Goal: Task Accomplishment & Management: Manage account settings

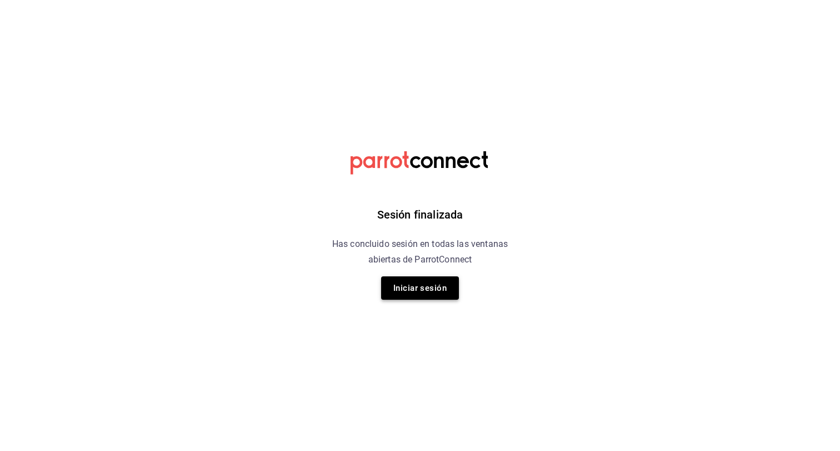
click at [419, 288] on button "Iniciar sesión" at bounding box center [420, 287] width 78 height 23
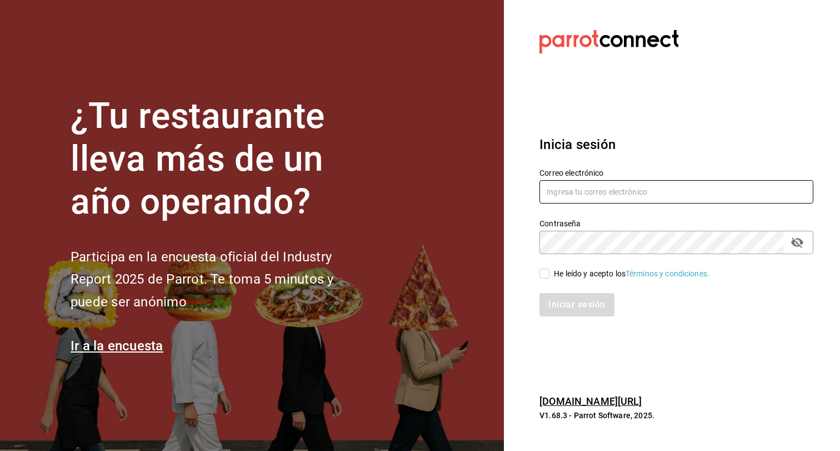
type input "[EMAIL_ADDRESS][DOMAIN_NAME]"
click at [547, 271] on input "He leído y acepto los Términos y condiciones." at bounding box center [545, 273] width 10 height 10
checkbox input "true"
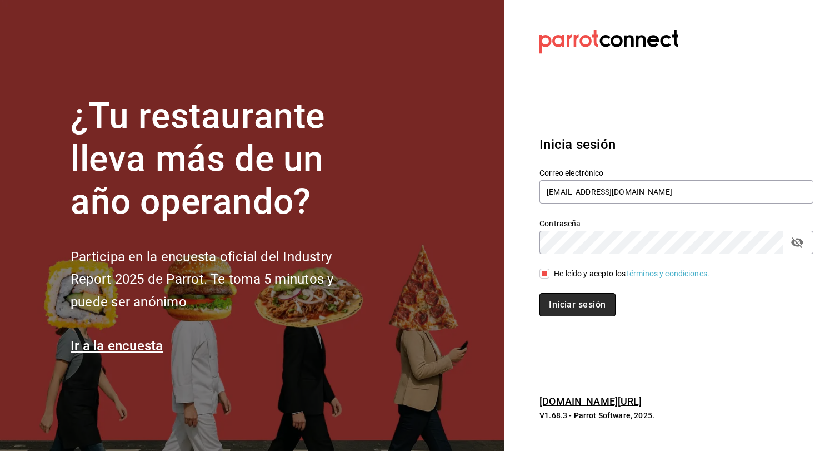
click at [567, 298] on button "Iniciar sesión" at bounding box center [578, 304] width 76 height 23
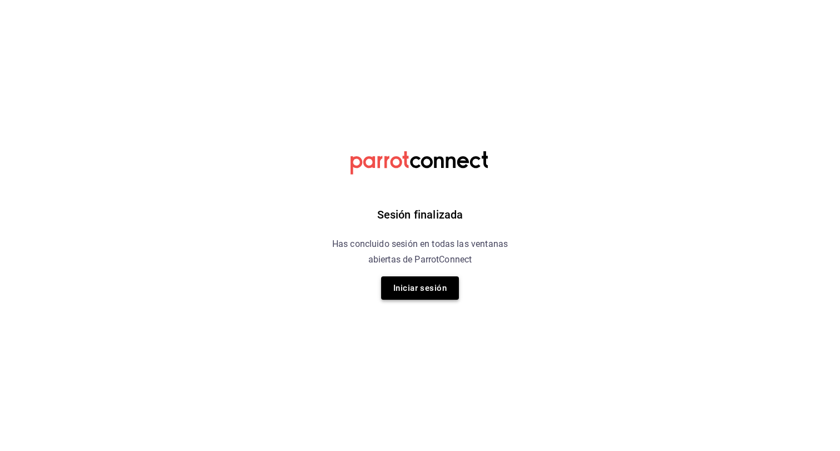
click at [442, 285] on button "Iniciar sesión" at bounding box center [420, 287] width 78 height 23
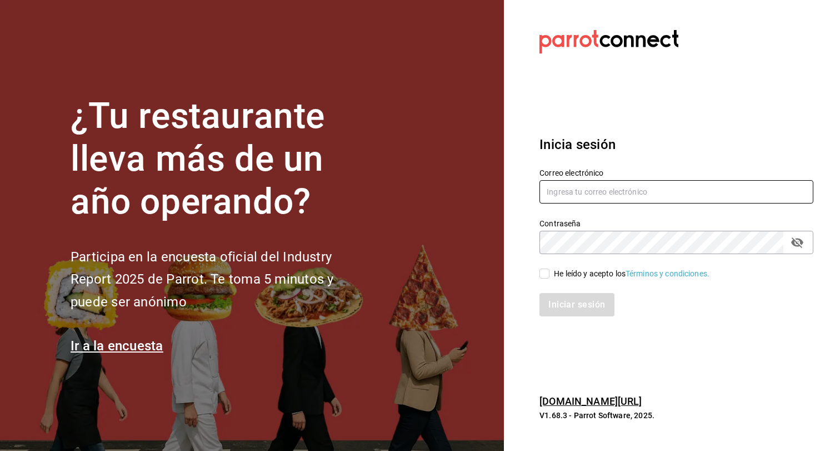
type input "[EMAIL_ADDRESS][DOMAIN_NAME]"
click at [544, 273] on input "He leído y acepto los Términos y condiciones." at bounding box center [545, 273] width 10 height 10
checkbox input "true"
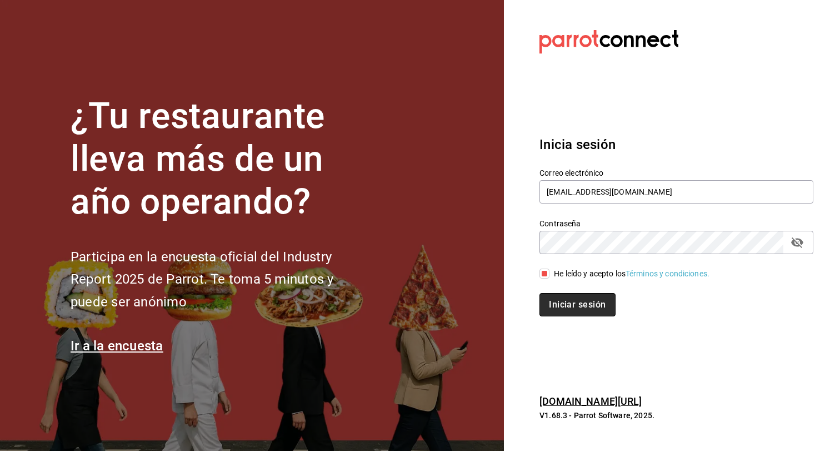
click at [588, 307] on button "Iniciar sesión" at bounding box center [578, 304] width 76 height 23
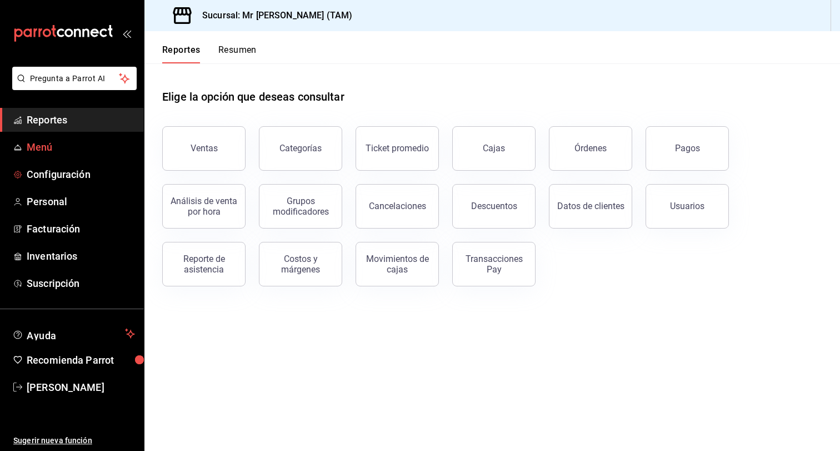
click at [66, 149] on span "Menú" at bounding box center [81, 146] width 108 height 15
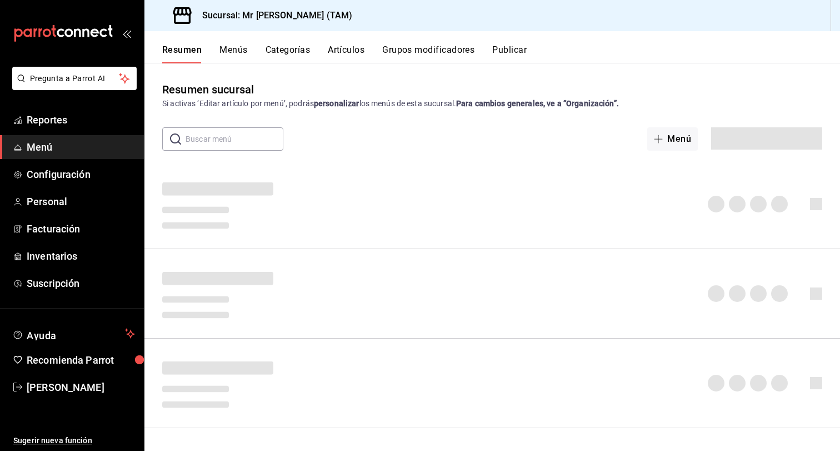
click at [381, 53] on div "Resumen Menús Categorías Artículos Grupos modificadores Publicar" at bounding box center [501, 53] width 678 height 19
click at [342, 46] on button "Artículos" at bounding box center [346, 53] width 37 height 19
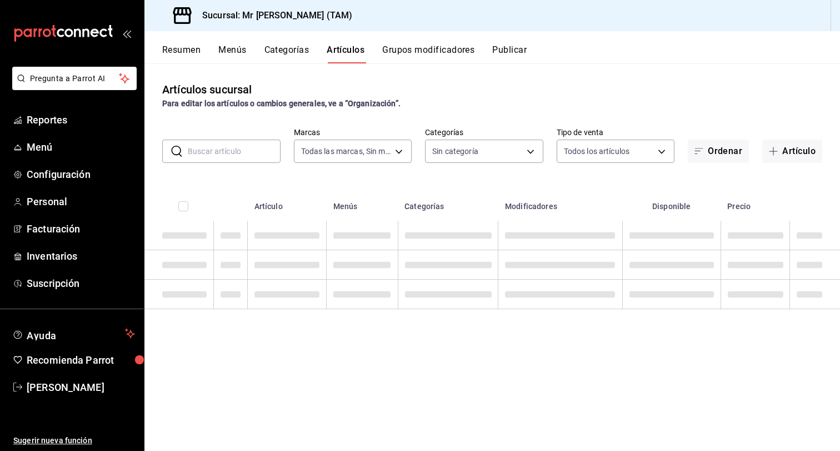
type input "7082ddc5-3cea-471a-bd4f-d41619b848f0,bc9a0e64-aa29-4e82-8e21-4ca092c701c3"
click at [780, 143] on button "Artículo" at bounding box center [792, 150] width 60 height 23
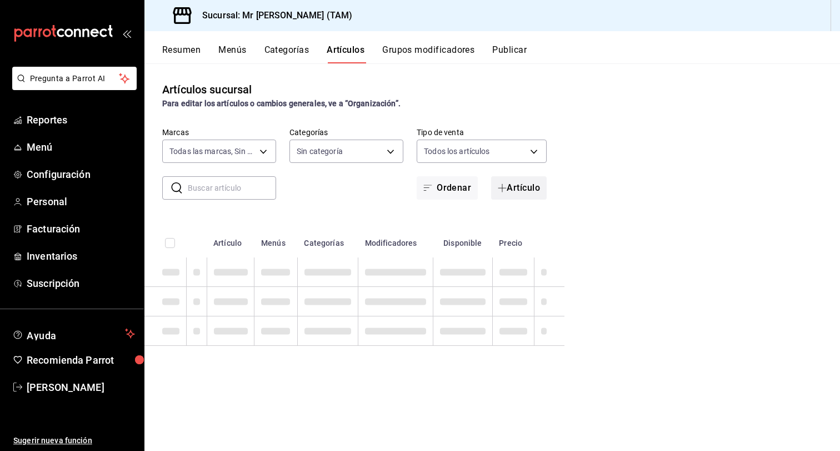
type input "98e53b0e-b931-44eb-a709-16c609951085,57f865e6-9681-483b-af7e-14c45c07fa0b,55a85…"
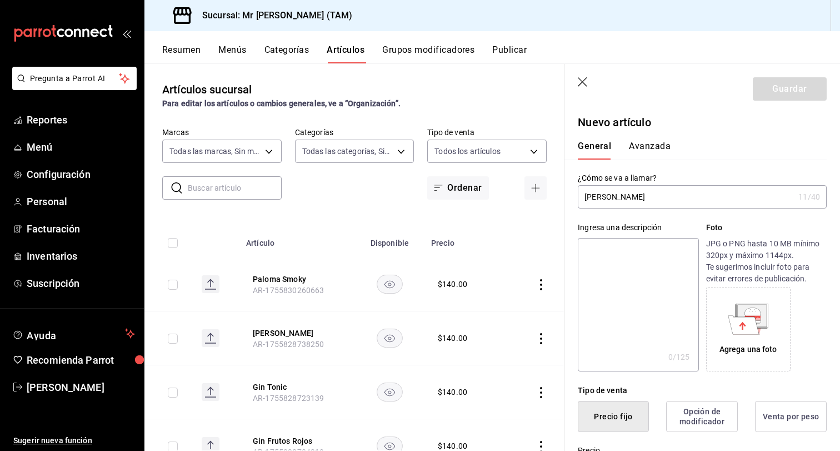
click at [651, 187] on input "Tom Collins" at bounding box center [686, 197] width 216 height 22
drag, startPoint x: 651, startPoint y: 187, endPoint x: 618, endPoint y: 193, distance: 33.4
click at [617, 192] on input "Tom Collins" at bounding box center [686, 197] width 216 height 22
type input "Tom Collins"
click at [635, 268] on textarea at bounding box center [638, 304] width 121 height 133
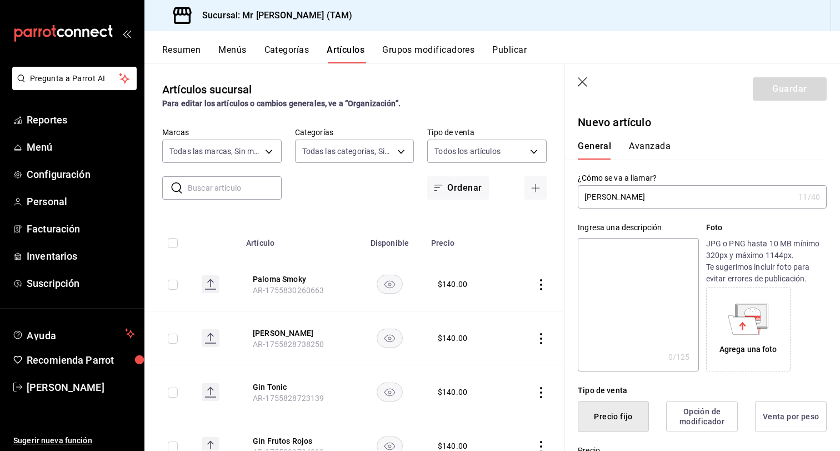
paste textarea "Tom Collins"
type textarea "Tom Collins"
type textarea "x"
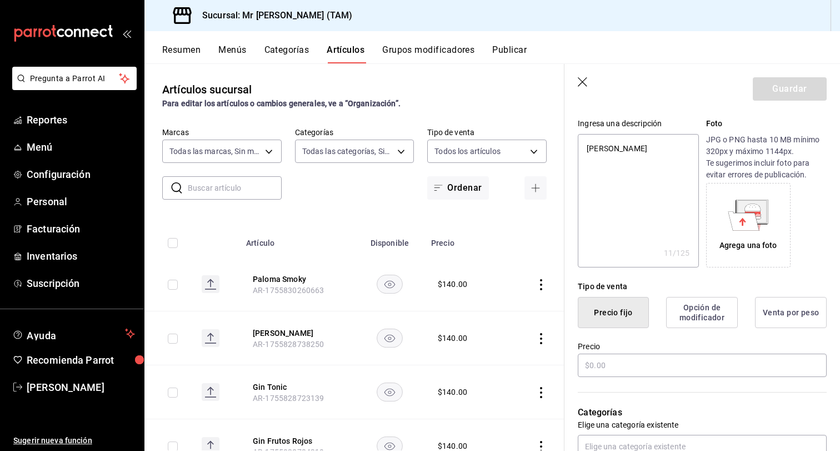
scroll to position [117, 0]
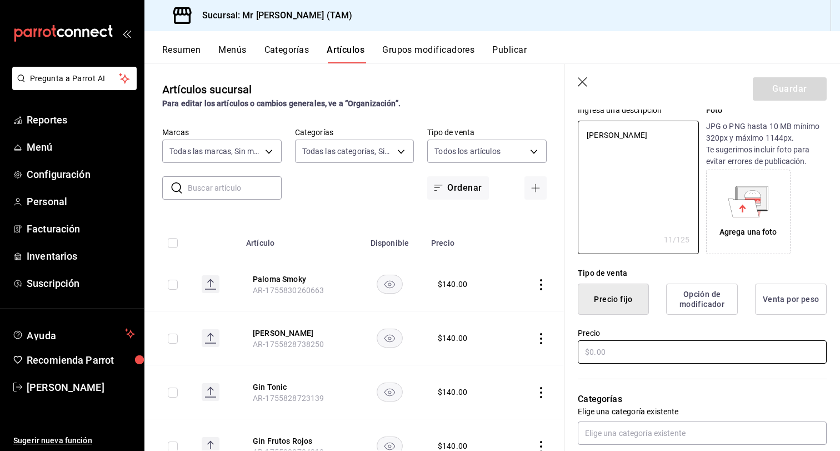
type textarea "Tom Collins"
click at [618, 357] on input "text" at bounding box center [702, 351] width 249 height 23
type textarea "x"
type input "$1.00"
type textarea "x"
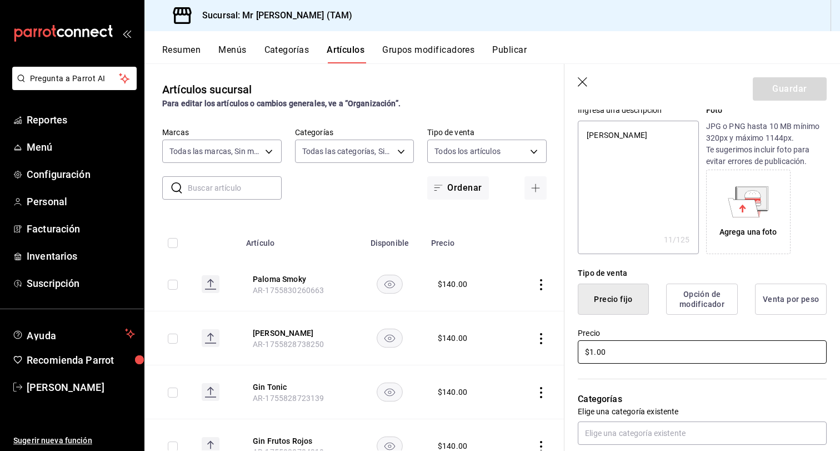
type input "$14.00"
type textarea "x"
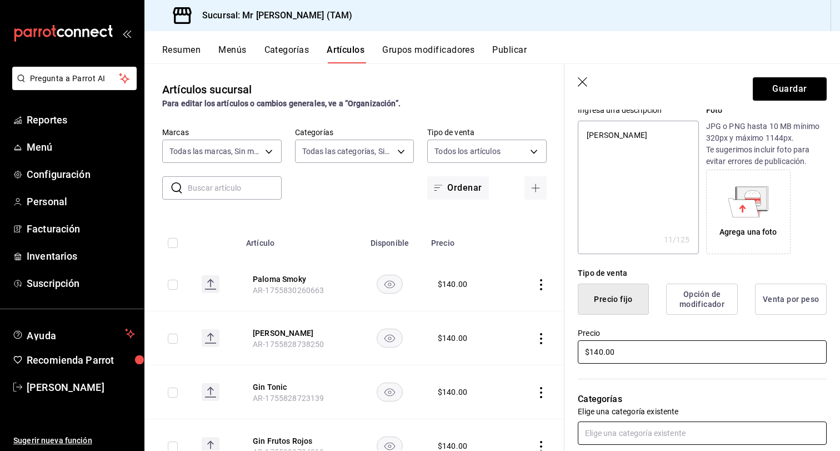
type input "$140.00"
click at [634, 435] on input "text" at bounding box center [702, 432] width 249 height 23
type input "al"
click at [634, 411] on li "Alcohol" at bounding box center [702, 407] width 249 height 18
type textarea "x"
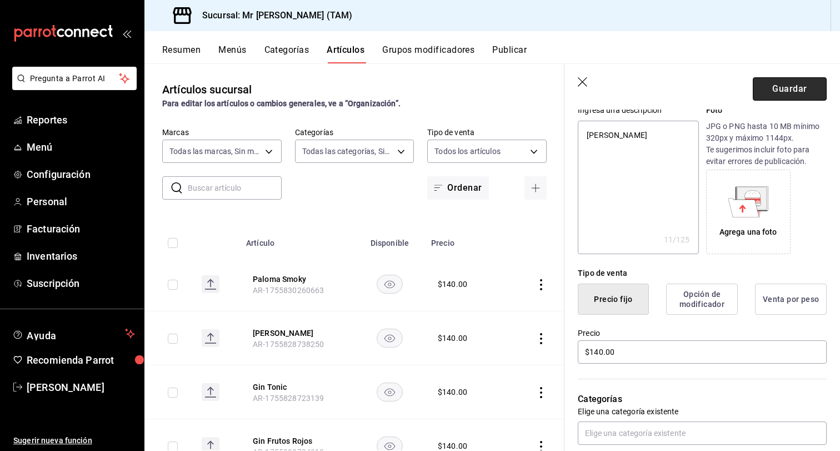
click at [792, 92] on button "Guardar" at bounding box center [790, 88] width 74 height 23
type textarea "x"
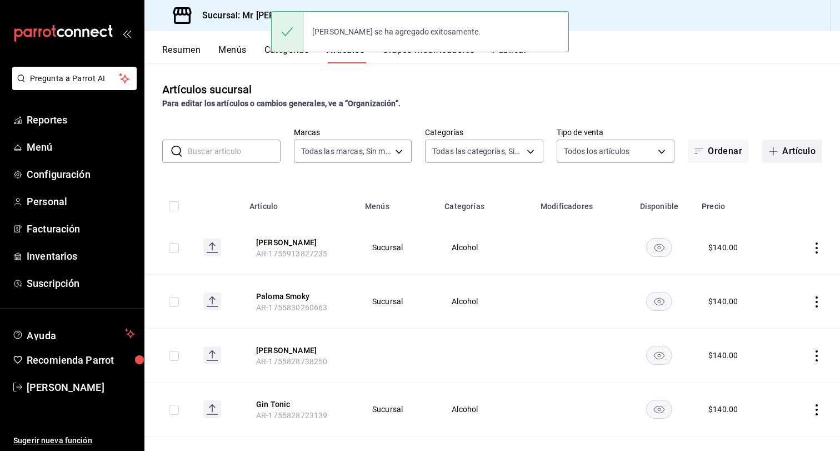
click at [790, 151] on button "Artículo" at bounding box center [792, 150] width 60 height 23
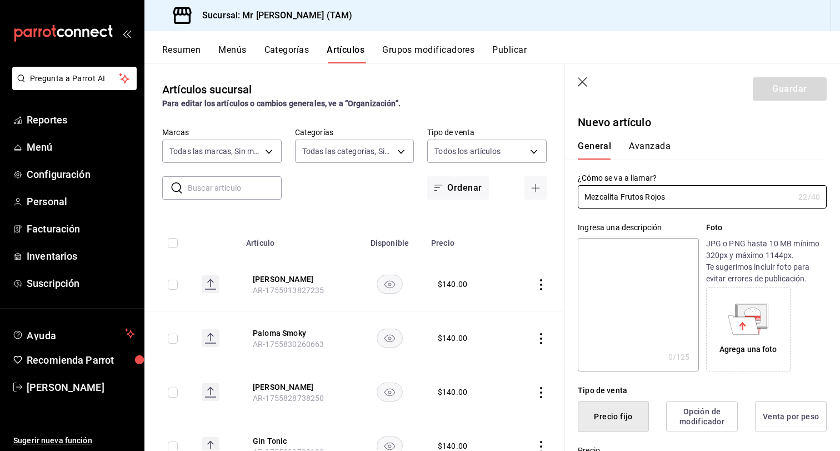
drag, startPoint x: 706, startPoint y: 200, endPoint x: 529, endPoint y: 200, distance: 177.3
click at [529, 200] on main "Artículos sucursal Para editar los artículos o cambios generales, ve a “Organiz…" at bounding box center [492, 256] width 696 height 387
type input "Mezcalita Frutos Rojos"
click at [614, 272] on textarea at bounding box center [638, 304] width 121 height 133
paste textarea "Mezcalita Frutos Rojos"
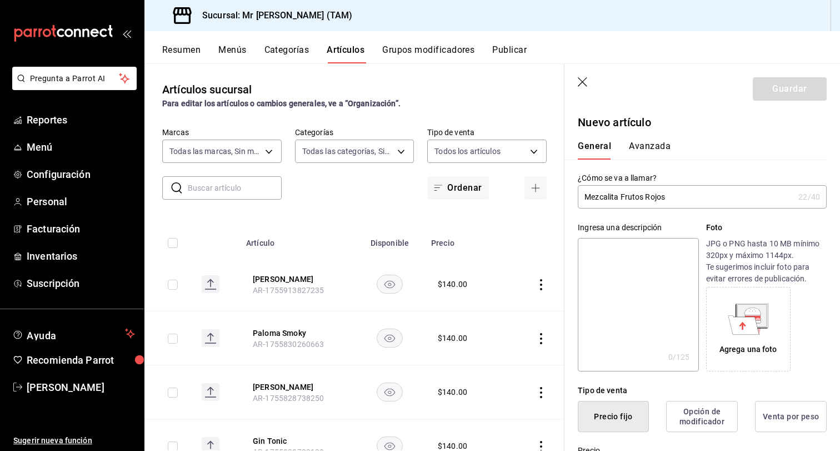
type textarea "Mezcalita Frutos Rojos"
type textarea "x"
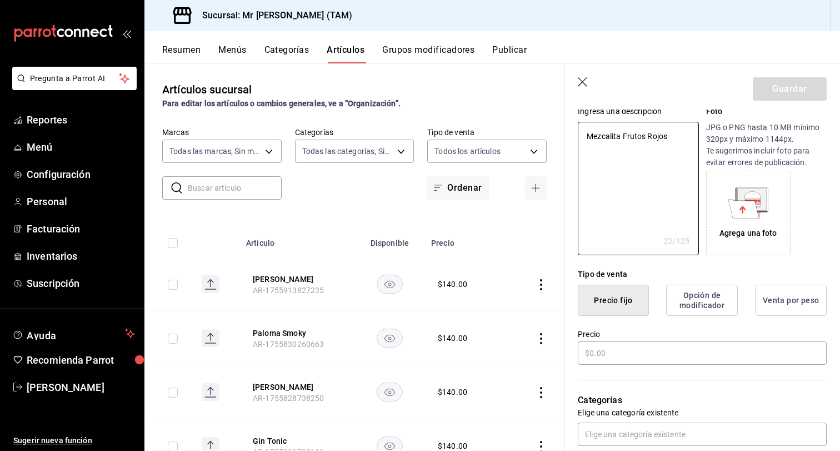
scroll to position [129, 0]
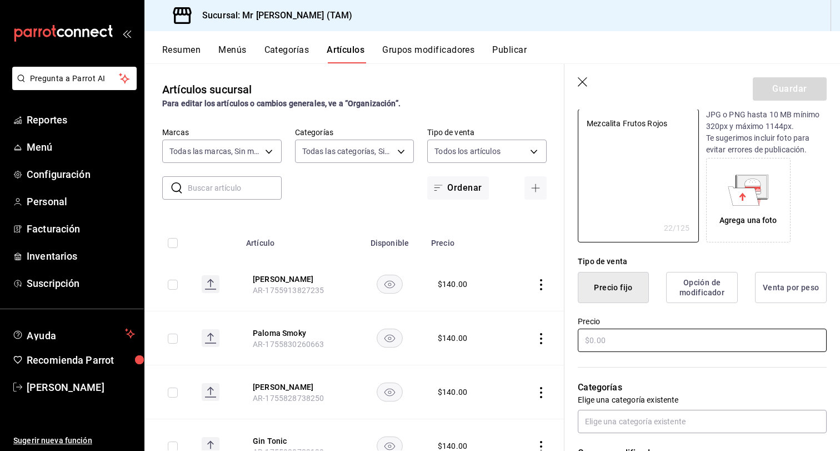
type textarea "Mezcalita Frutos Rojos"
click at [610, 339] on input "text" at bounding box center [702, 339] width 249 height 23
type textarea "x"
type input "$1.00"
type textarea "x"
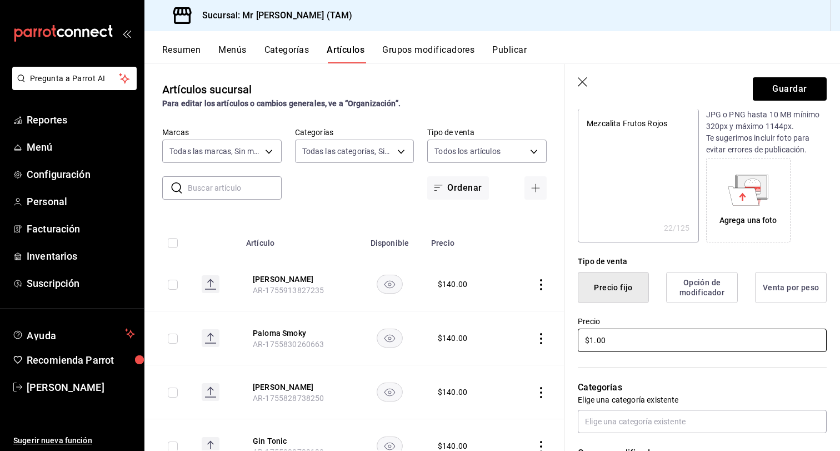
type input "$14.00"
type textarea "x"
type input "$140.00"
click at [658, 422] on input "text" at bounding box center [702, 421] width 249 height 23
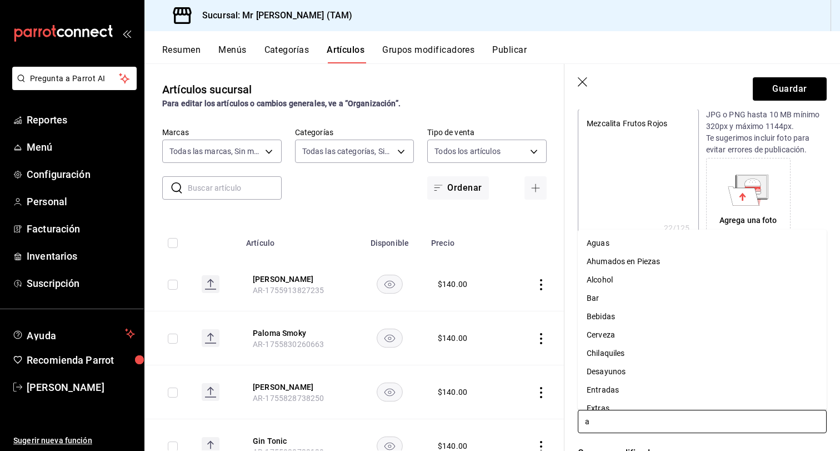
type input "al"
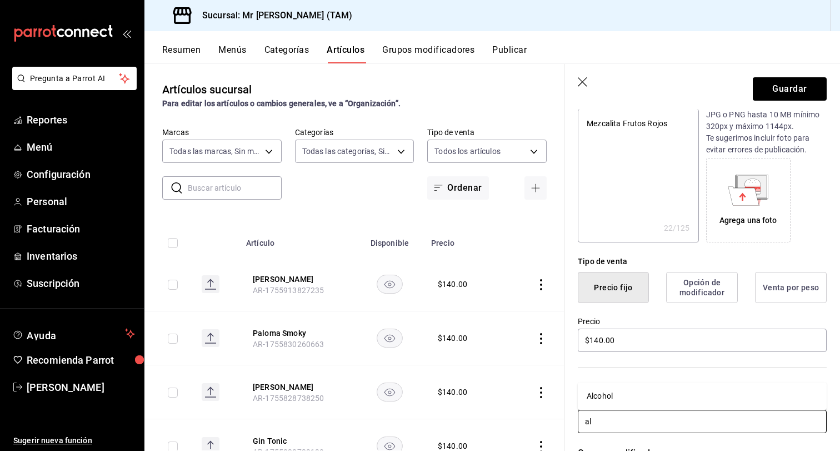
click at [591, 389] on li "Alcohol" at bounding box center [702, 396] width 249 height 18
type textarea "x"
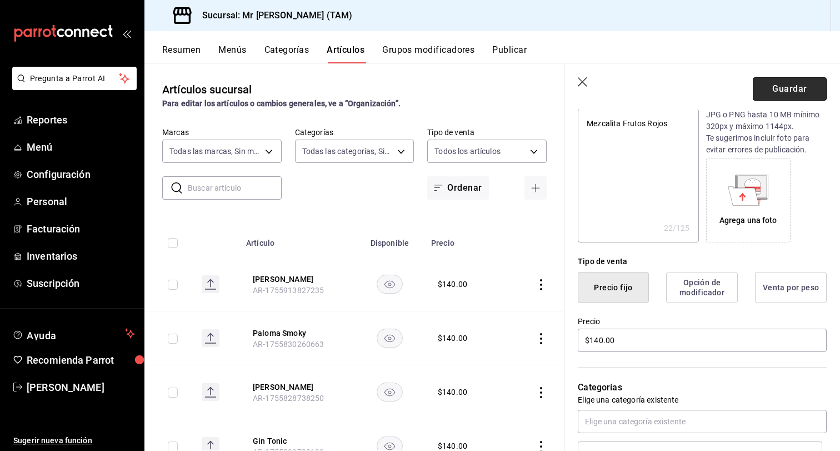
click at [798, 86] on button "Guardar" at bounding box center [790, 88] width 74 height 23
type textarea "x"
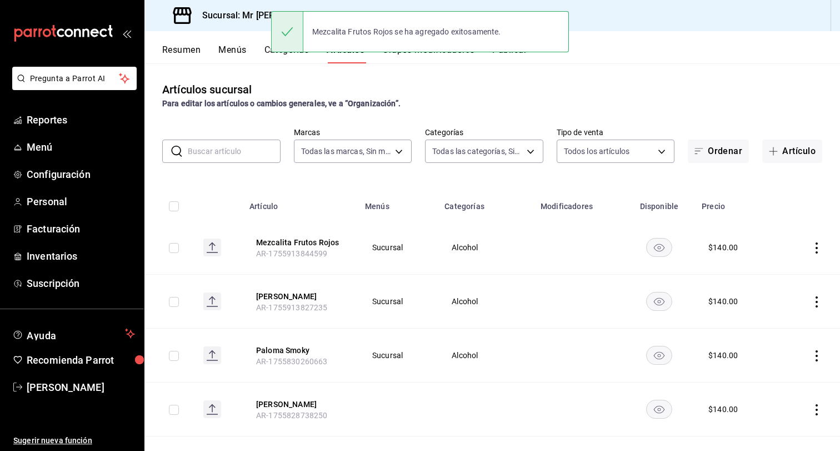
click at [512, 55] on div "Mezcalita Frutos Rojos se ha agregado exitosamente." at bounding box center [420, 32] width 298 height 48
click at [521, 53] on div "Mezcalita Frutos Rojos se ha agregado exitosamente." at bounding box center [420, 32] width 298 height 48
click at [807, 153] on button "Artículo" at bounding box center [792, 150] width 60 height 23
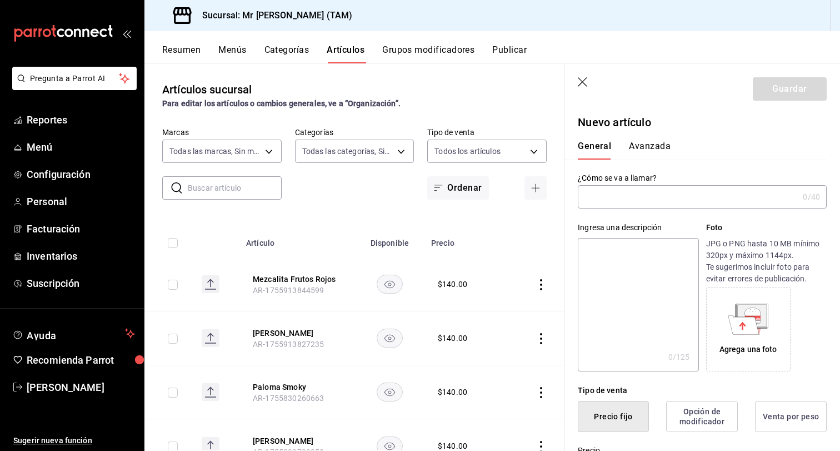
click at [609, 207] on input "text" at bounding box center [688, 197] width 221 height 22
drag, startPoint x: 680, startPoint y: 196, endPoint x: 507, endPoint y: 196, distance: 173.4
click at [507, 196] on main "Artículos sucursal Para editar los artículos o cambios generales, ve a “Organiz…" at bounding box center [492, 256] width 696 height 387
type input "Mint Julet"
click at [634, 274] on textarea at bounding box center [638, 304] width 121 height 133
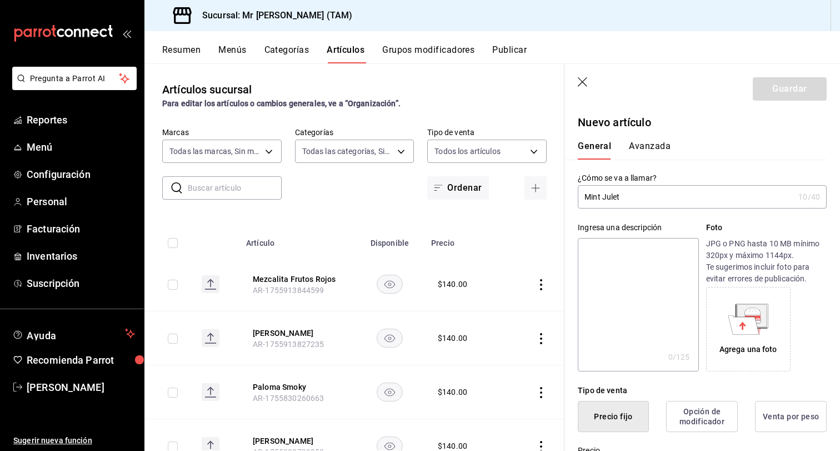
paste textarea "Mint Julet"
type textarea "Mint Julet"
type textarea "x"
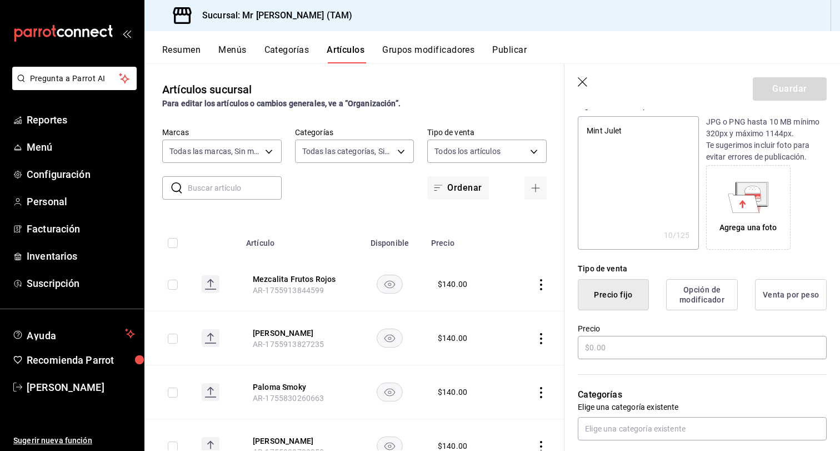
scroll to position [136, 0]
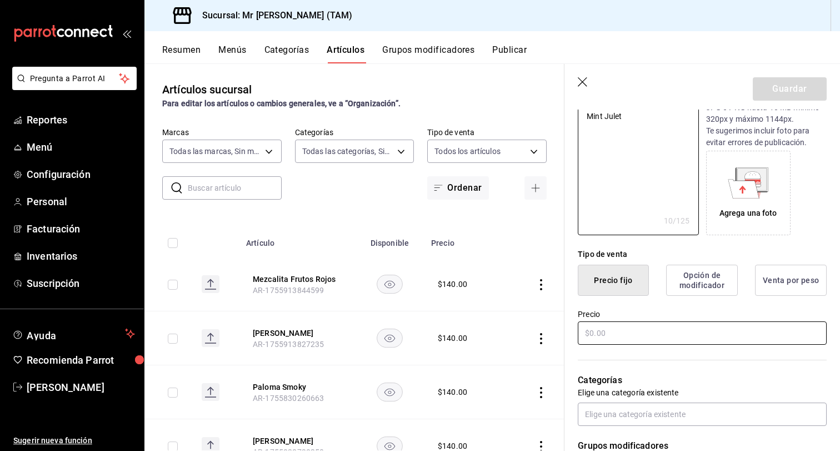
type textarea "Mint Julet"
click at [621, 333] on input "text" at bounding box center [702, 332] width 249 height 23
type textarea "x"
type input "$1.00"
type textarea "x"
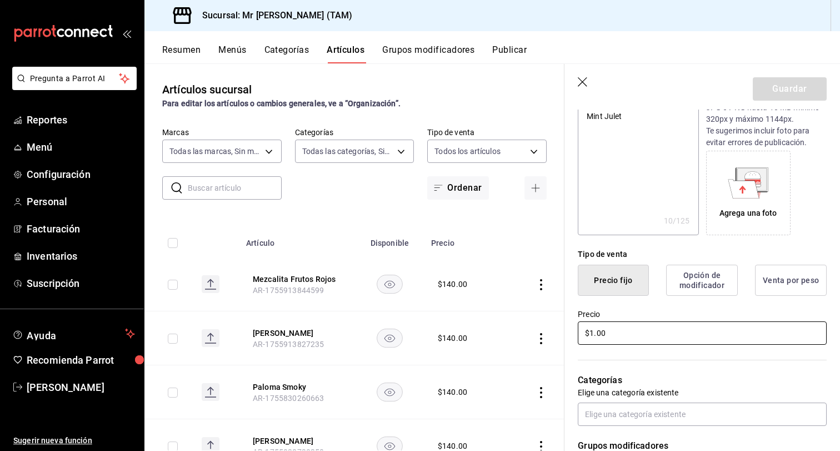
type input "$14.00"
type textarea "x"
type input "$140.00"
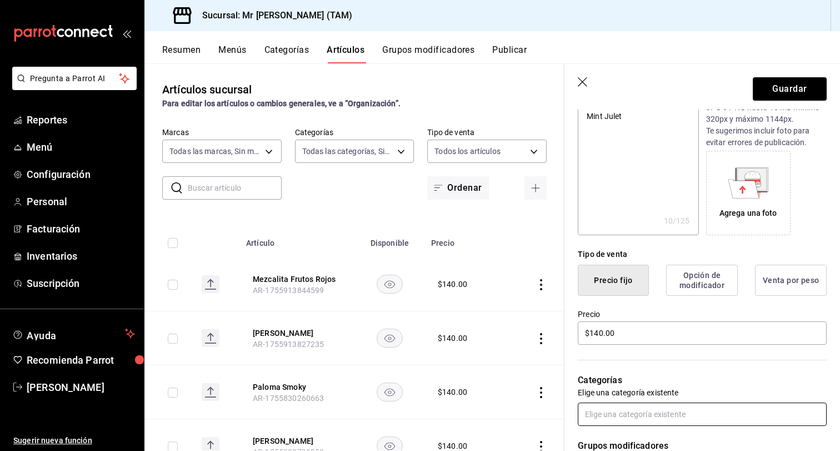
click at [654, 411] on input "text" at bounding box center [702, 413] width 249 height 23
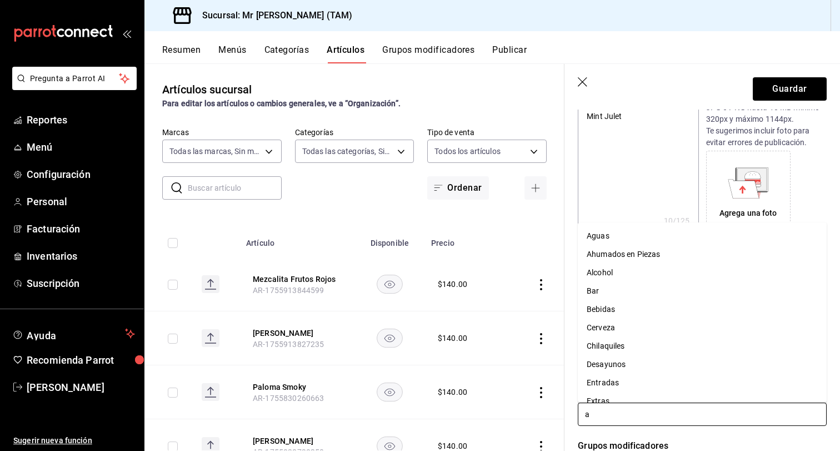
type input "al"
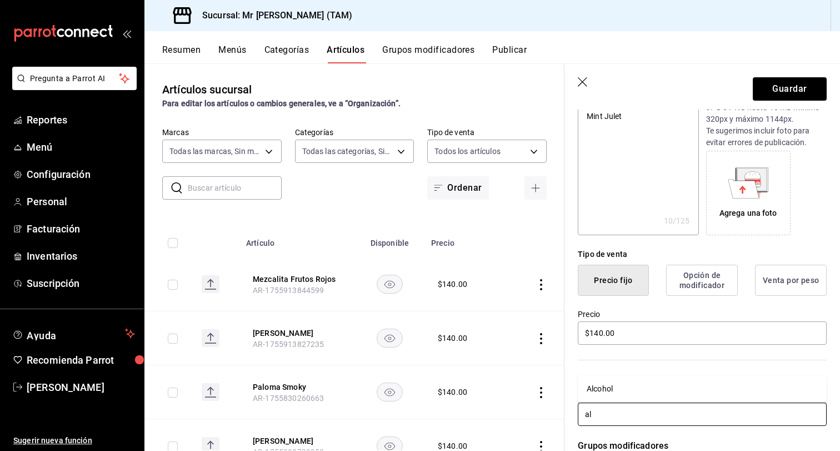
click at [617, 383] on li "Alcohol" at bounding box center [702, 389] width 249 height 18
type textarea "x"
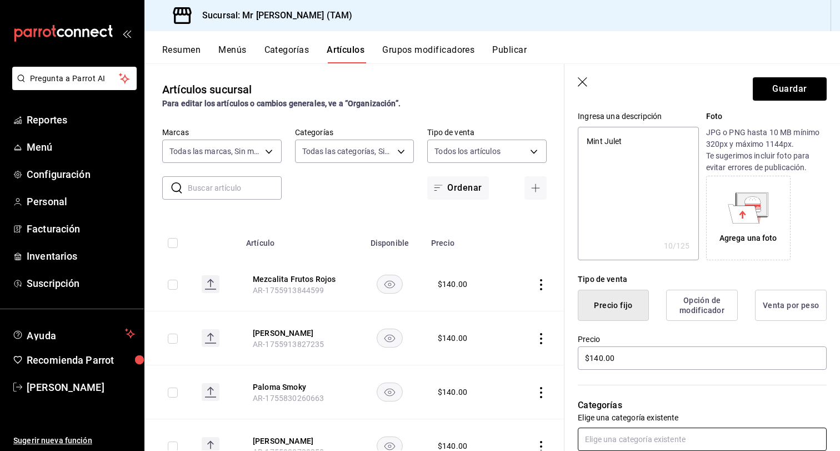
scroll to position [99, 0]
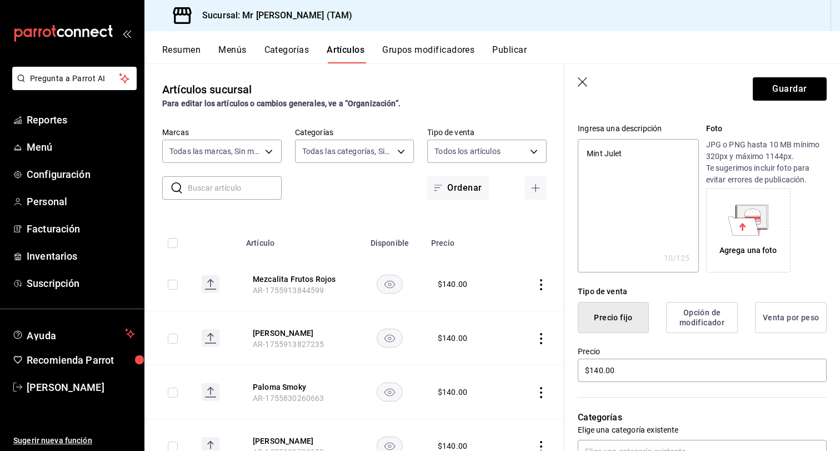
type textarea "x"
click at [644, 168] on textarea "Mint Julet" at bounding box center [638, 205] width 121 height 133
type textarea "Mint Jule"
type textarea "x"
type textarea "Mint Julep"
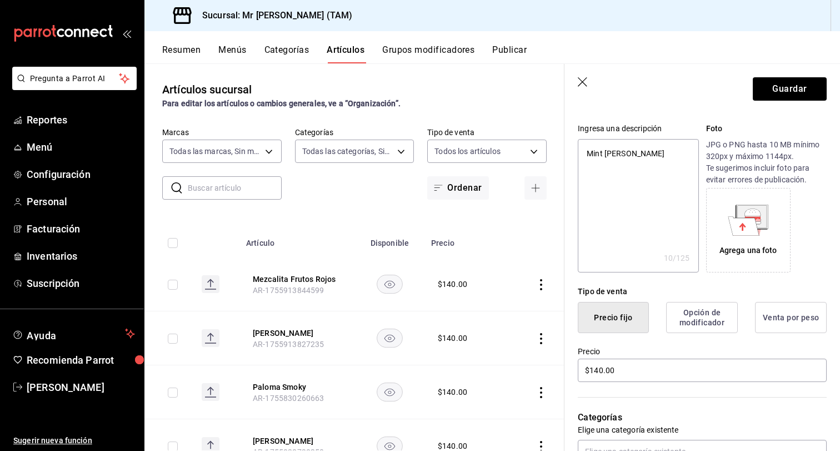
type textarea "x"
type textarea "Mint Julep"
click at [765, 93] on button "Guardar" at bounding box center [790, 88] width 74 height 23
type textarea "x"
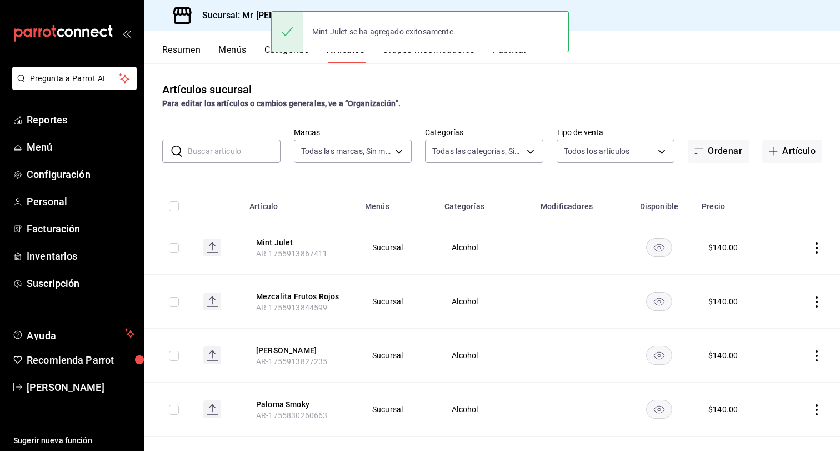
click at [517, 54] on div "Mint Julet se ha agregado exitosamente." at bounding box center [420, 32] width 298 height 48
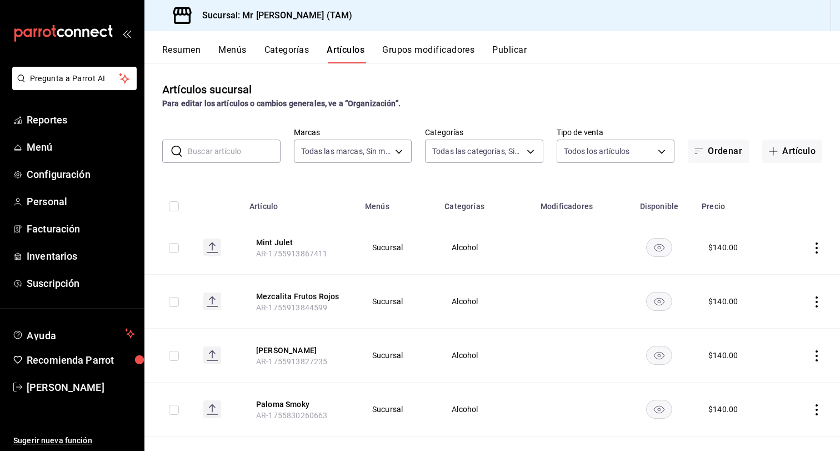
click at [505, 46] on button "Publicar" at bounding box center [509, 53] width 34 height 19
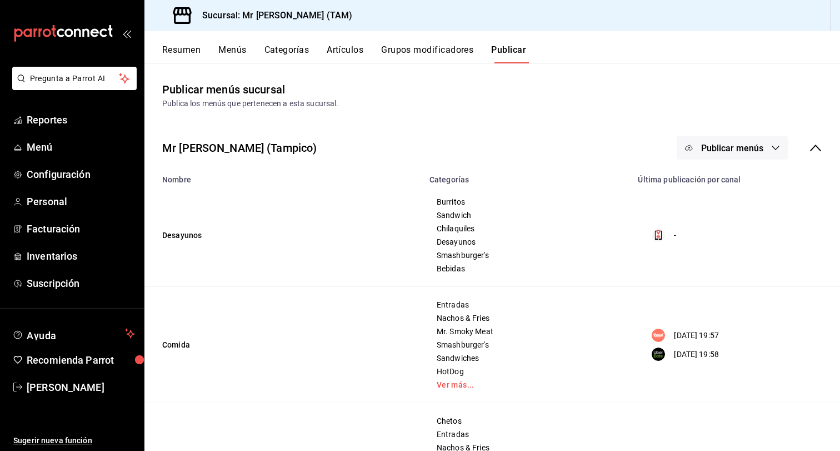
click at [745, 149] on span "Publicar menús" at bounding box center [732, 148] width 62 height 11
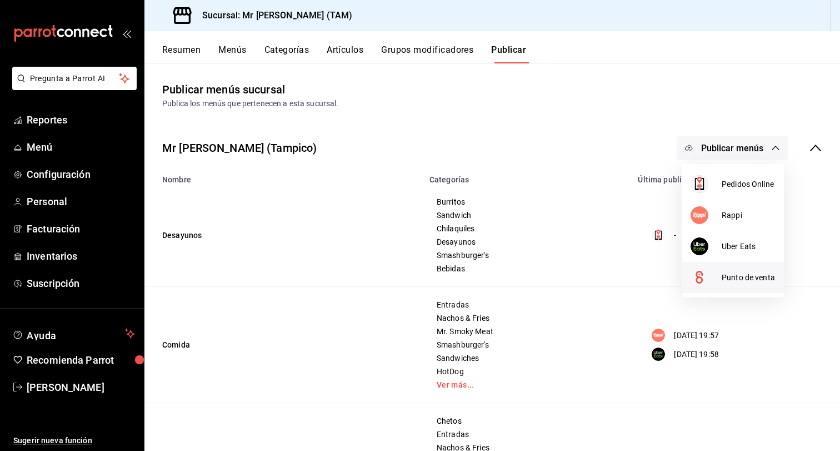
click at [746, 283] on li "Punto de venta" at bounding box center [733, 277] width 102 height 31
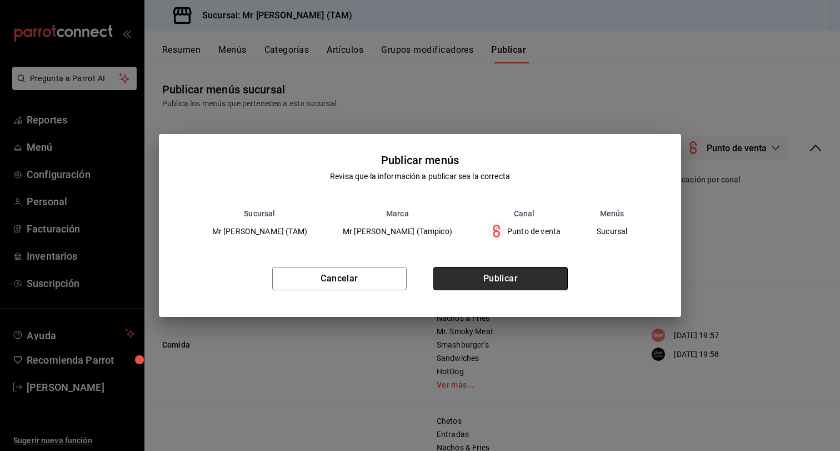
click at [536, 273] on button "Publicar" at bounding box center [500, 278] width 134 height 23
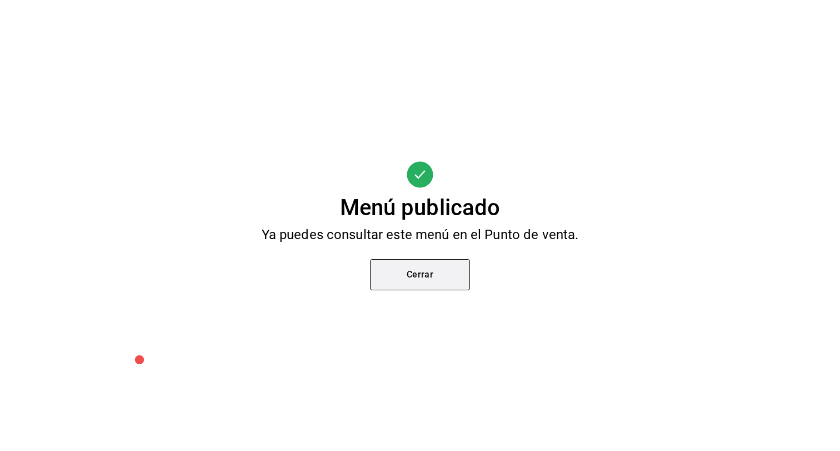
click at [449, 272] on button "Cerrar" at bounding box center [420, 274] width 100 height 31
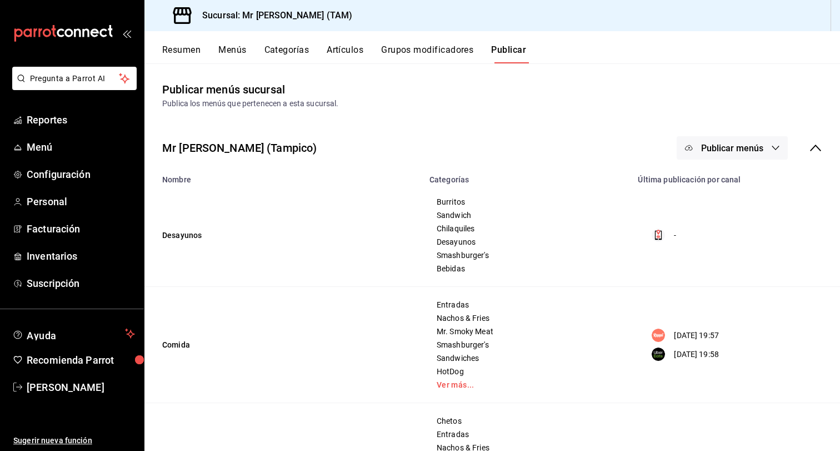
click at [759, 144] on span "Publicar menús" at bounding box center [732, 148] width 62 height 11
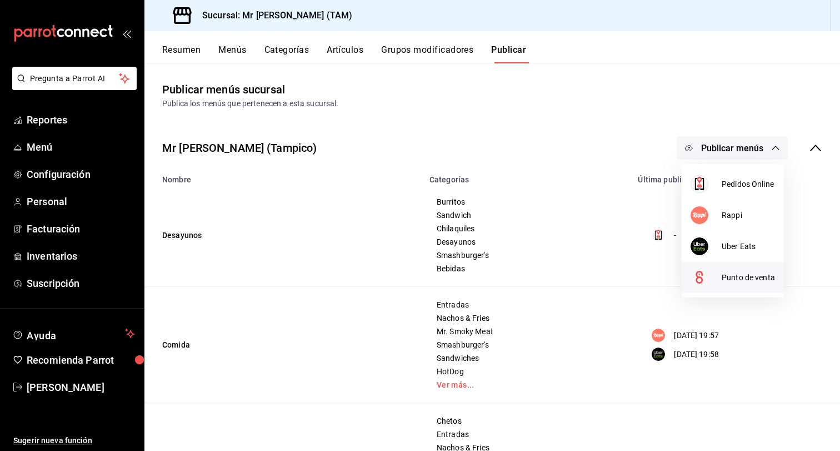
click at [735, 272] on span "Punto de venta" at bounding box center [748, 278] width 53 height 12
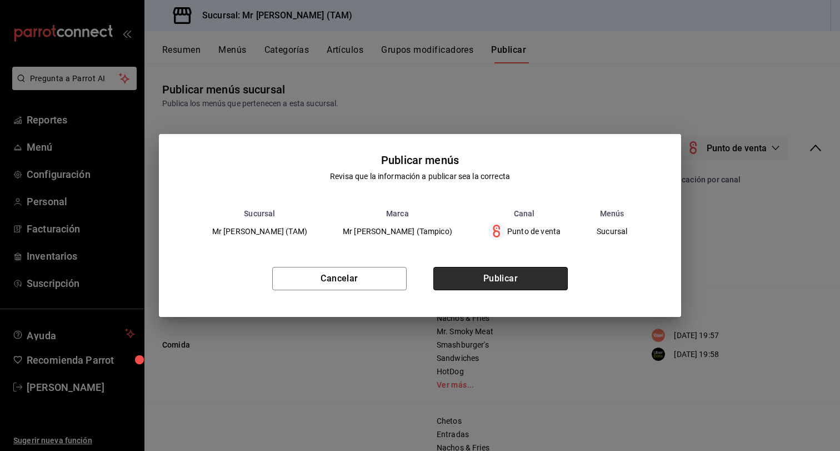
click at [521, 275] on button "Publicar" at bounding box center [500, 278] width 134 height 23
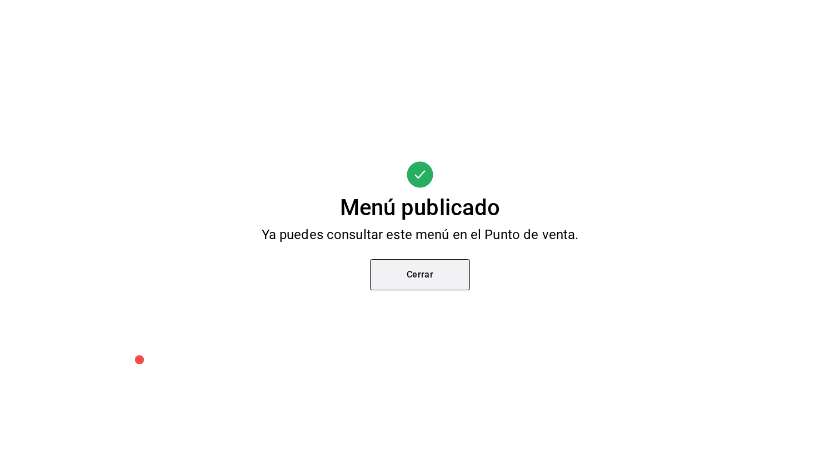
click at [416, 272] on button "Cerrar" at bounding box center [420, 274] width 100 height 31
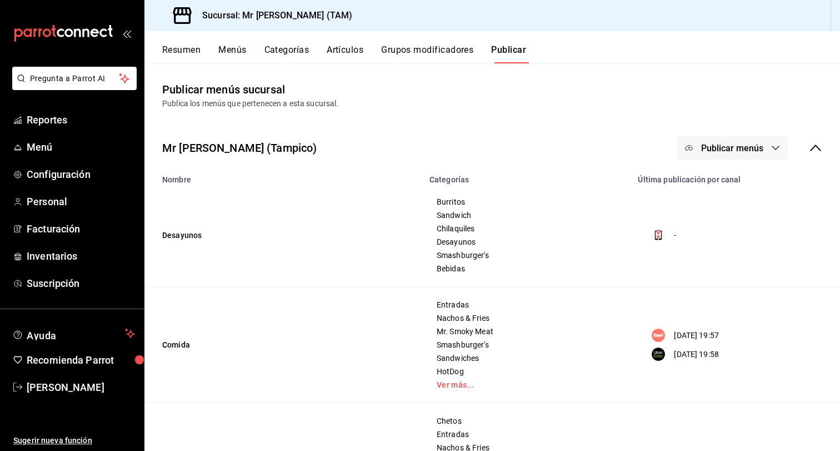
click at [343, 50] on button "Artículos" at bounding box center [345, 53] width 37 height 19
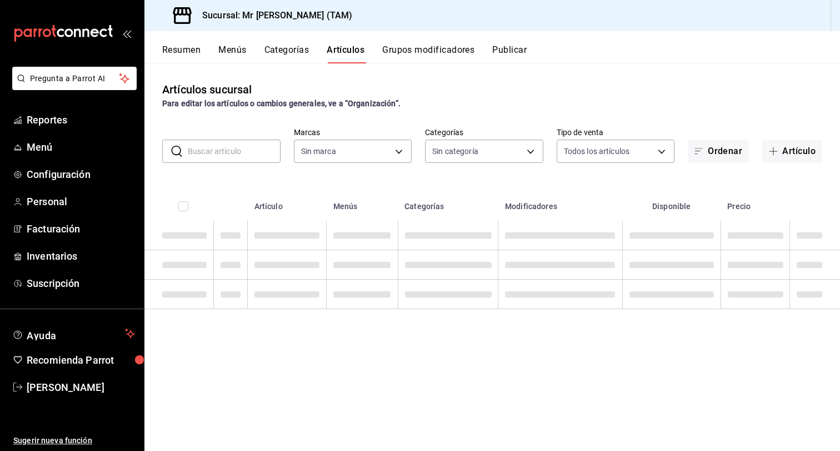
type input "98e53b0e-b931-44eb-a709-16c609951085,57f865e6-9681-483b-af7e-14c45c07fa0b,55a85…"
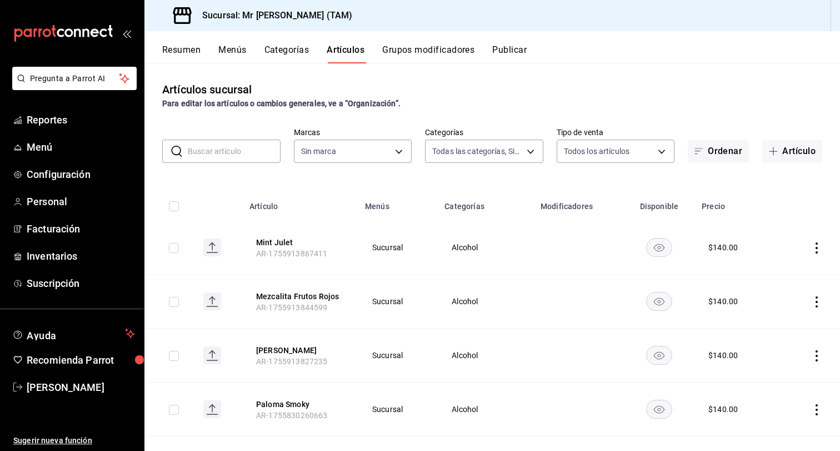
type input "7082ddc5-3cea-471a-bd4f-d41619b848f0,bc9a0e64-aa29-4e82-8e21-4ca092c701c3"
click at [234, 151] on input "text" at bounding box center [234, 151] width 93 height 22
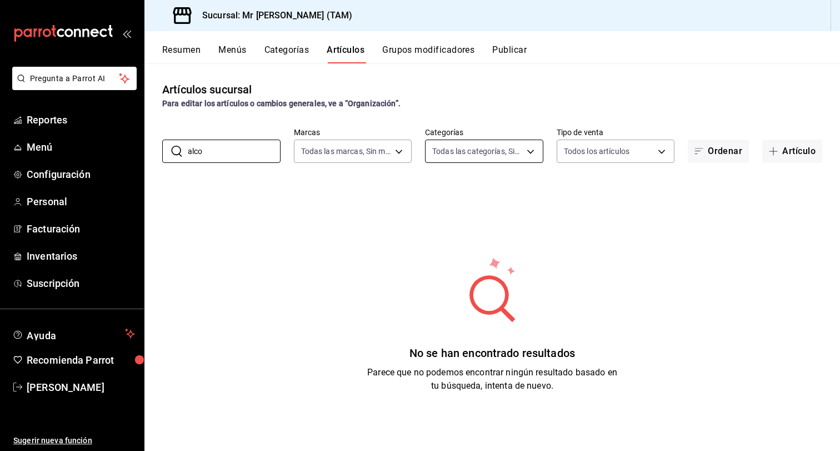
type input "alco"
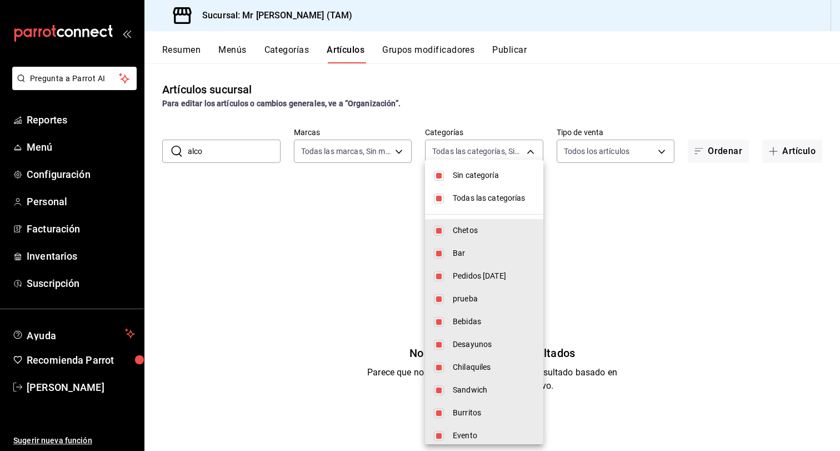
click at [480, 157] on body "Pregunta a Parrot AI Reportes Menú Configuración Personal Facturación Inventari…" at bounding box center [420, 225] width 840 height 451
click at [488, 198] on span "Todas las categorías" at bounding box center [494, 198] width 82 height 12
checkbox input "false"
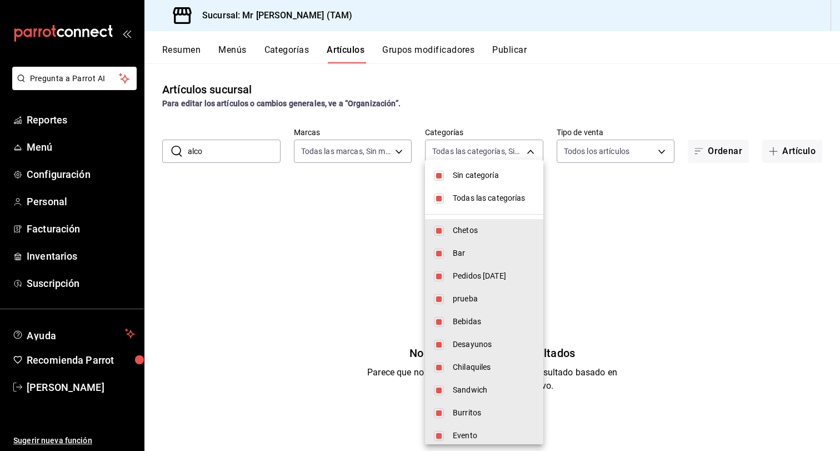
checkbox input "false"
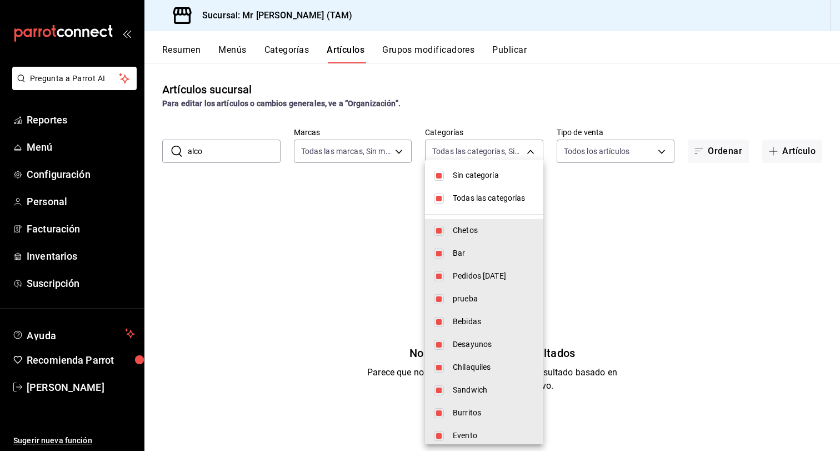
checkbox input "false"
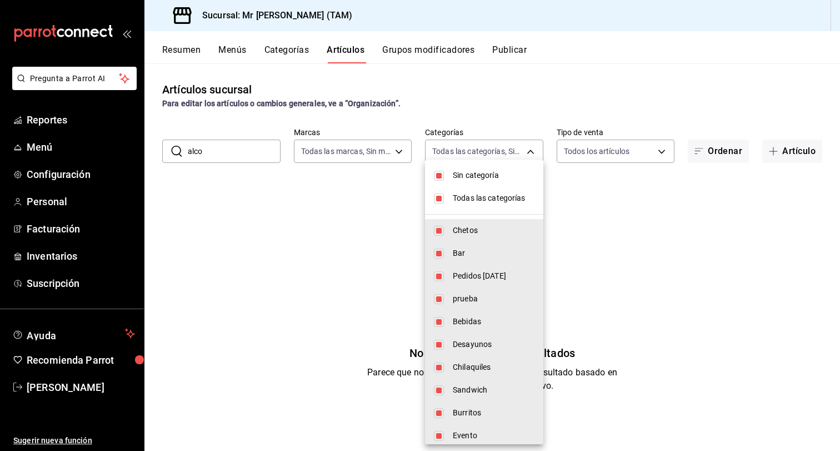
checkbox input "false"
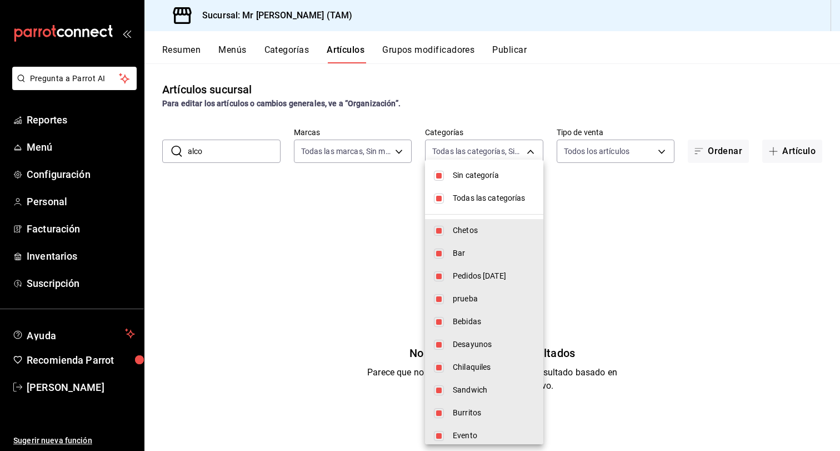
checkbox input "false"
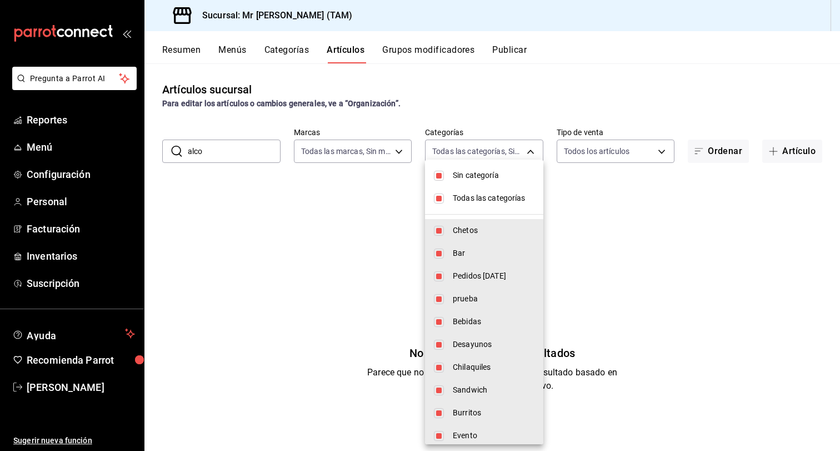
checkbox input "false"
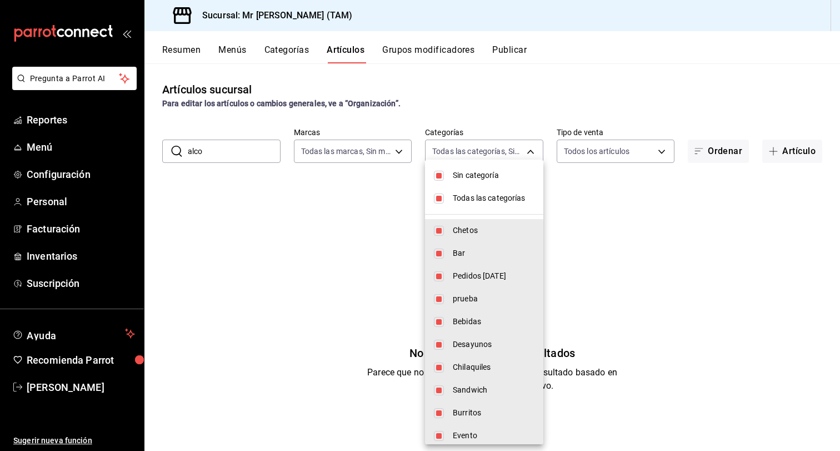
checkbox input "false"
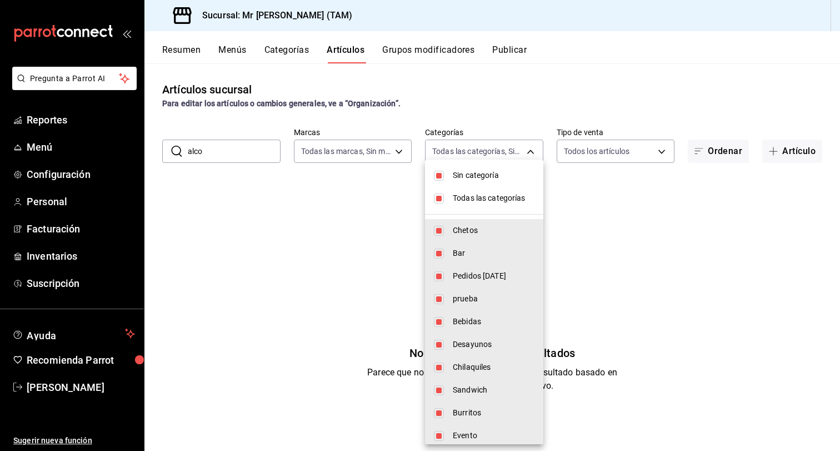
checkbox input "false"
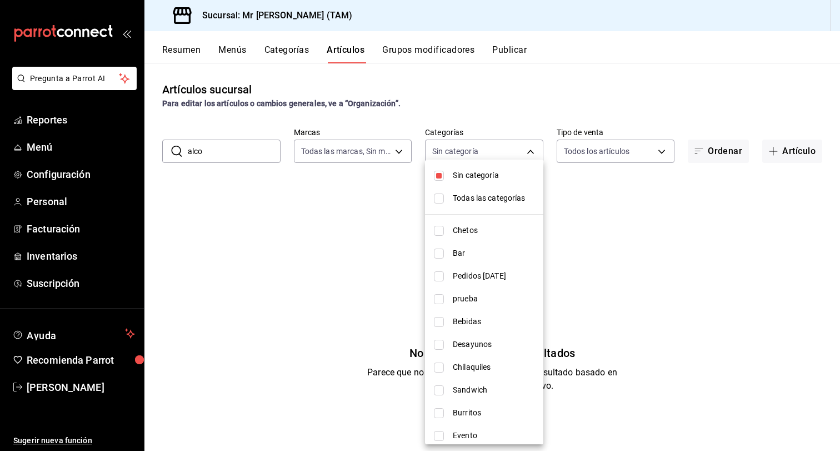
click at [488, 181] on li "Sin categoría" at bounding box center [484, 175] width 118 height 23
checkbox input "false"
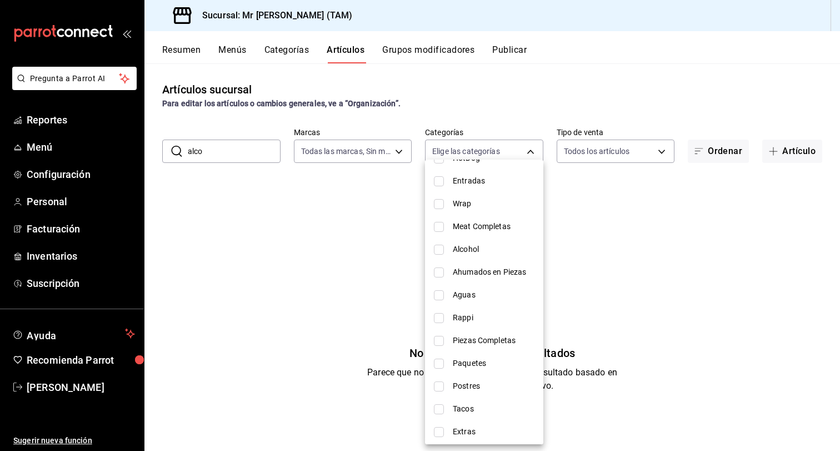
scroll to position [355, 0]
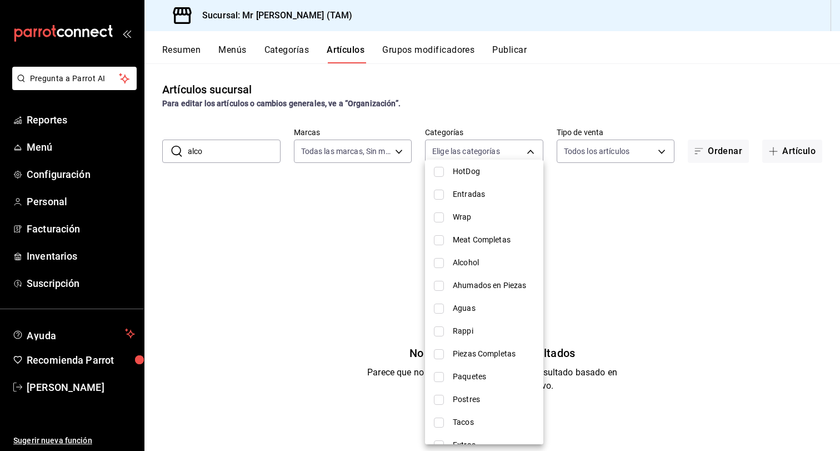
click at [447, 264] on li "Alcohol" at bounding box center [484, 262] width 118 height 23
type input "f201c631-ad3f-49d8-9dd9-11af058a25c5"
checkbox input "true"
click at [631, 202] on div at bounding box center [420, 225] width 840 height 451
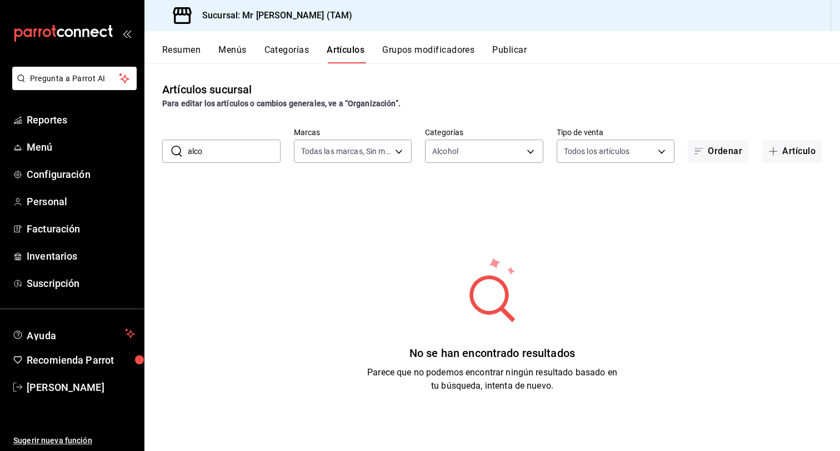
click at [634, 223] on div "No se han encontrado resultados Parece que no podemos encontrar ningún resultad…" at bounding box center [492, 324] width 696 height 278
drag, startPoint x: 222, startPoint y: 154, endPoint x: 136, endPoint y: 154, distance: 86.7
click at [136, 154] on div "Pregunta a Parrot AI Reportes Menú Configuración Personal Facturación Inventari…" at bounding box center [420, 225] width 840 height 451
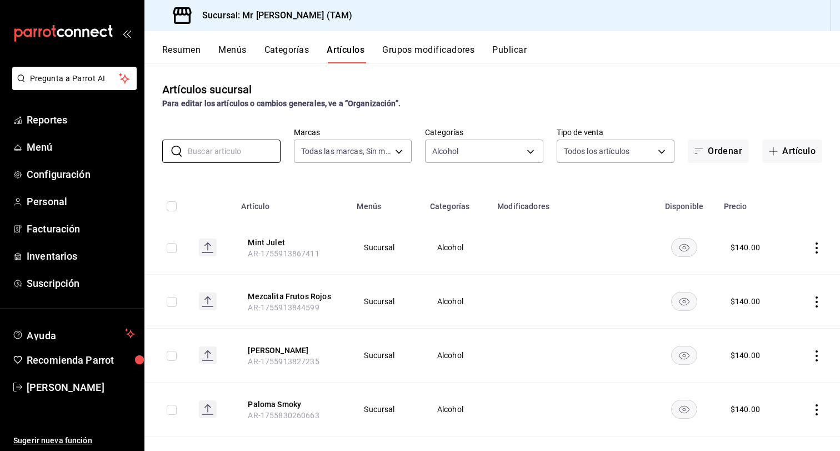
click at [761, 231] on td "$ 140.00" at bounding box center [752, 248] width 70 height 54
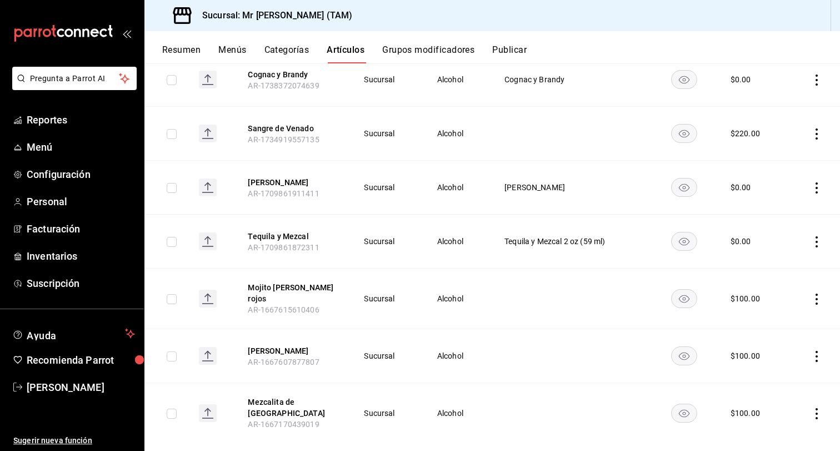
scroll to position [982, 0]
click at [686, 405] on rect "availability-product" at bounding box center [685, 414] width 26 height 18
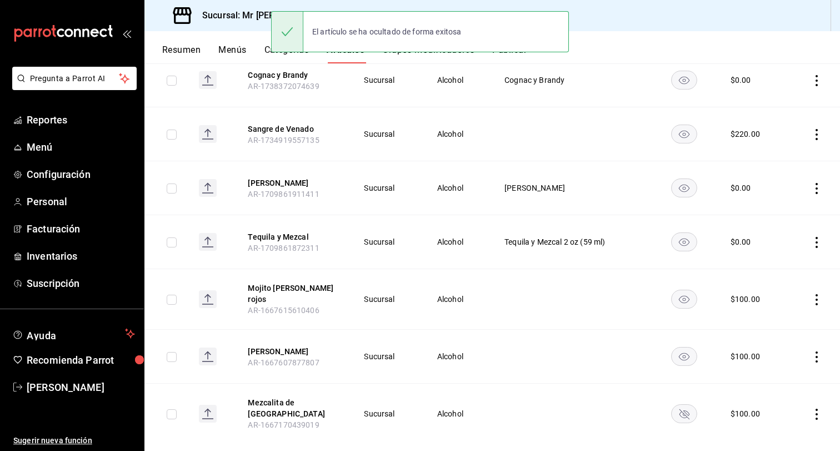
click at [692, 347] on rect "availability-product" at bounding box center [685, 356] width 26 height 18
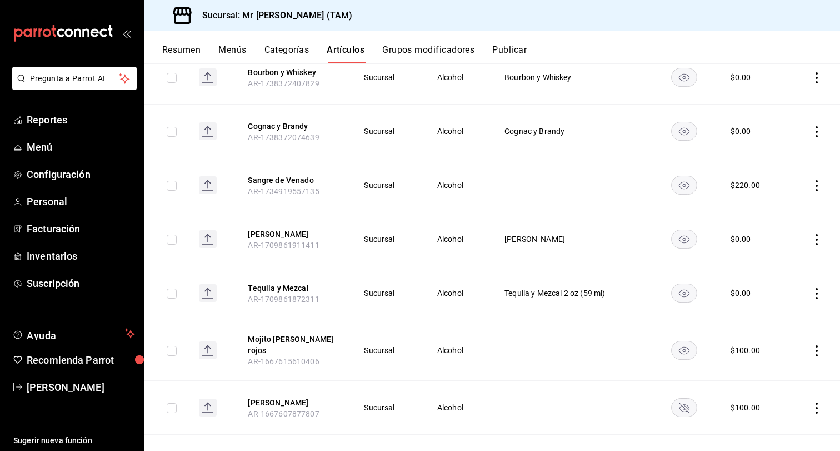
scroll to position [929, 0]
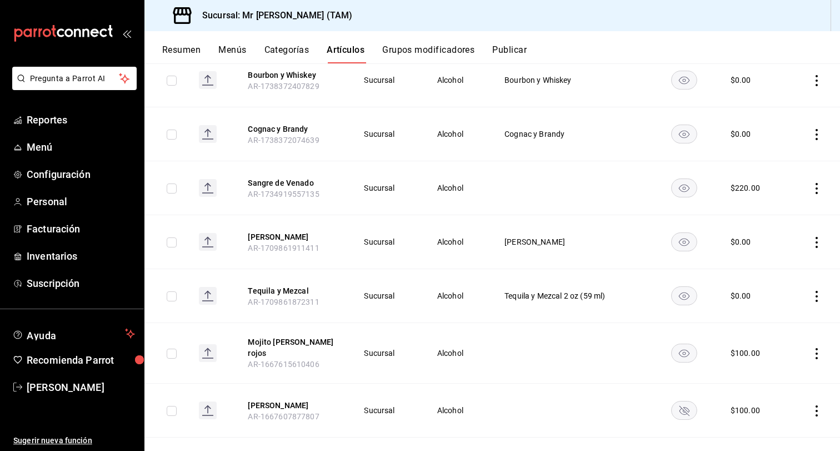
click at [684, 344] on rect "availability-product" at bounding box center [685, 353] width 26 height 18
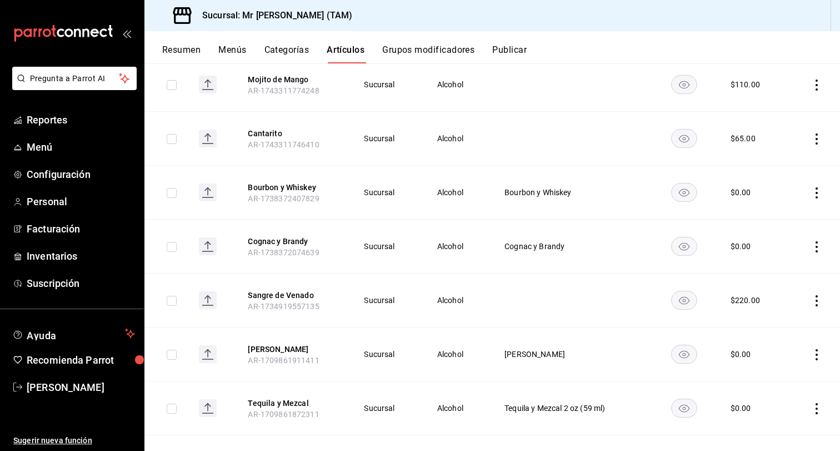
scroll to position [815, 0]
click at [683, 298] on rect "availability-product" at bounding box center [685, 301] width 26 height 18
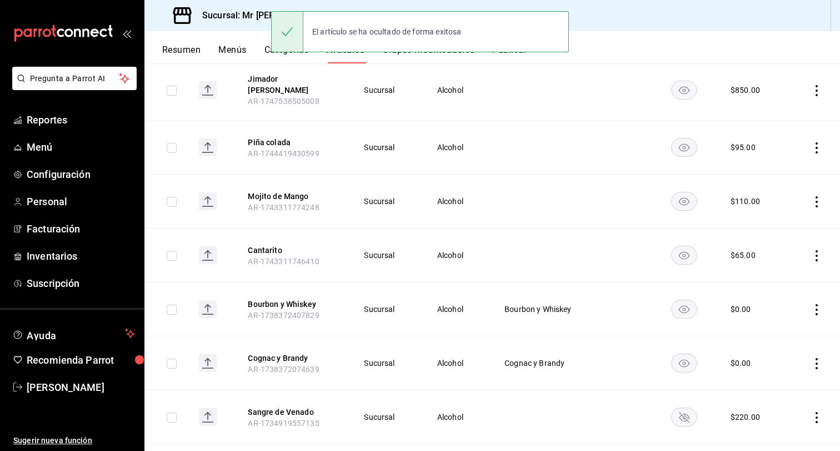
scroll to position [686, 0]
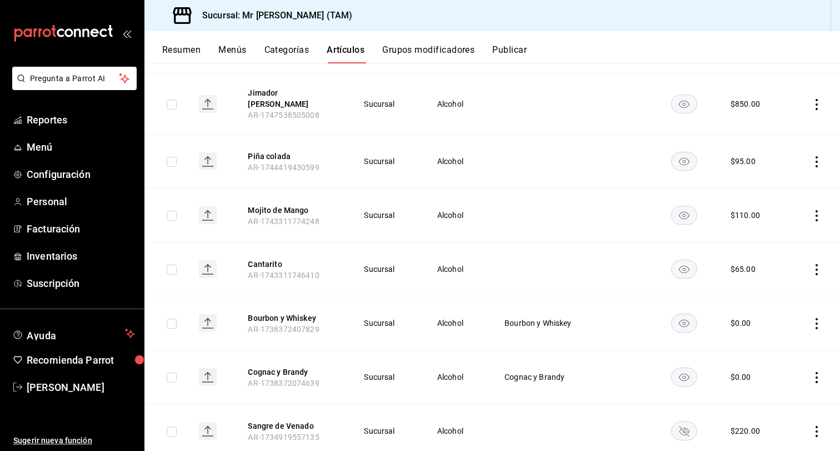
click at [692, 263] on rect "availability-product" at bounding box center [685, 269] width 26 height 18
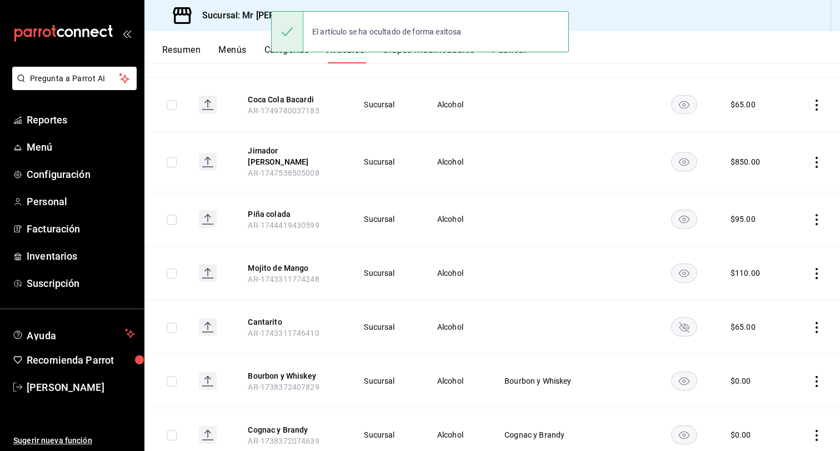
scroll to position [620, 0]
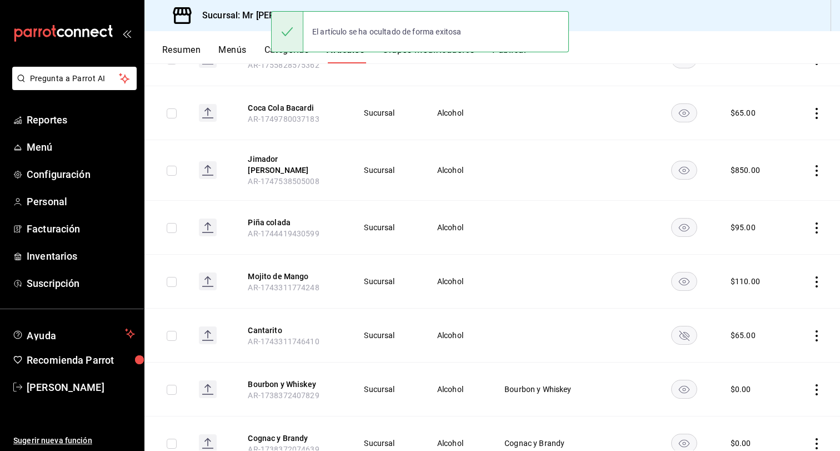
click at [693, 275] on rect "availability-product" at bounding box center [685, 281] width 26 height 18
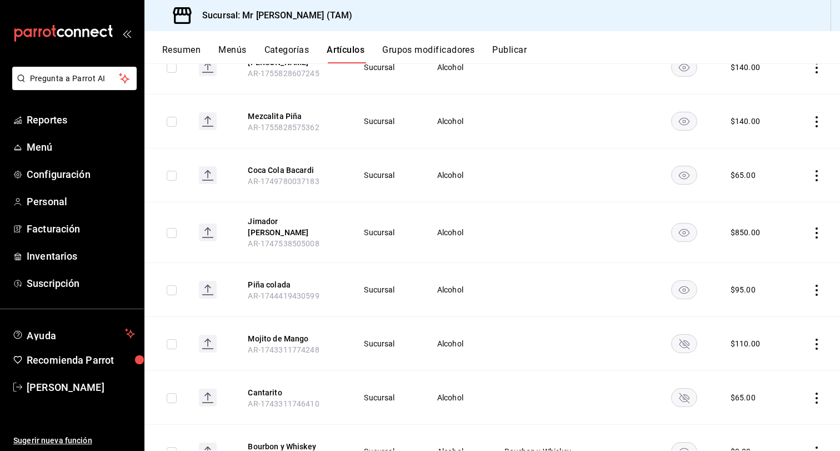
scroll to position [531, 0]
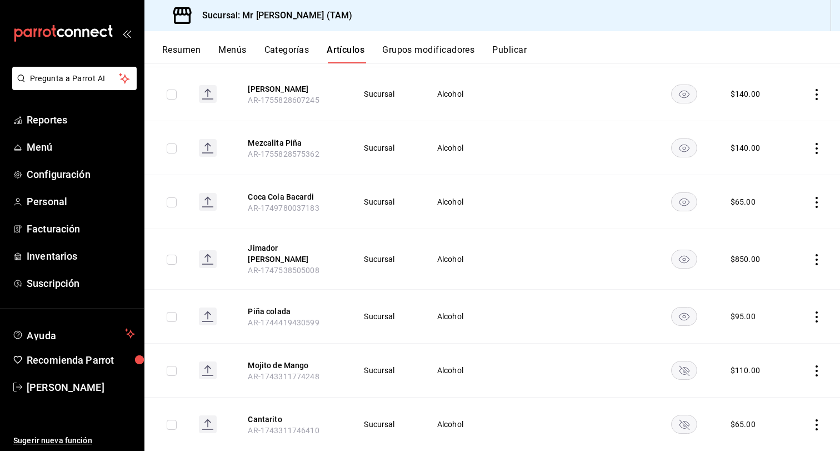
click at [690, 313] on icon "availability-product" at bounding box center [684, 317] width 11 height 8
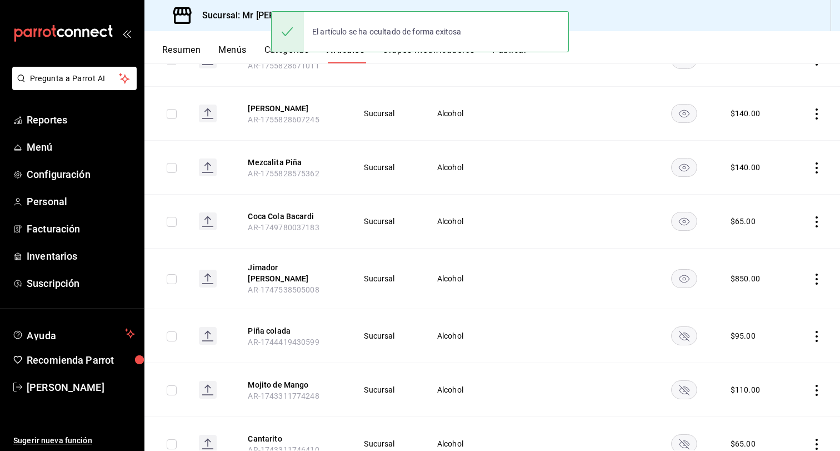
scroll to position [506, 0]
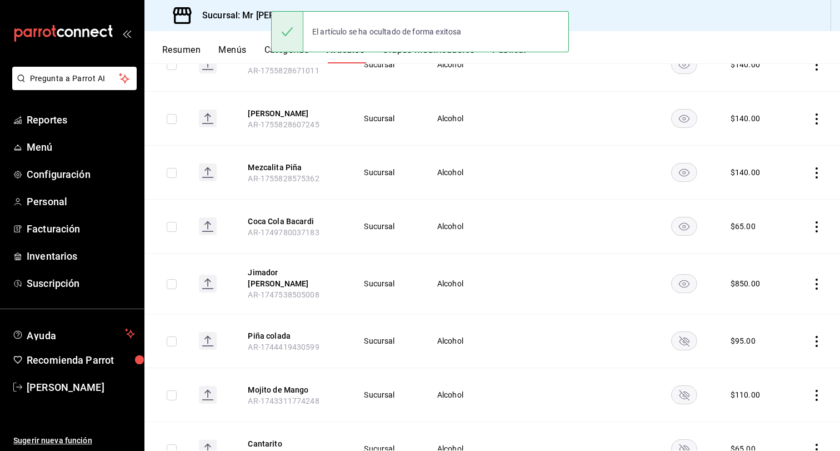
click at [689, 281] on rect "availability-product" at bounding box center [685, 283] width 26 height 18
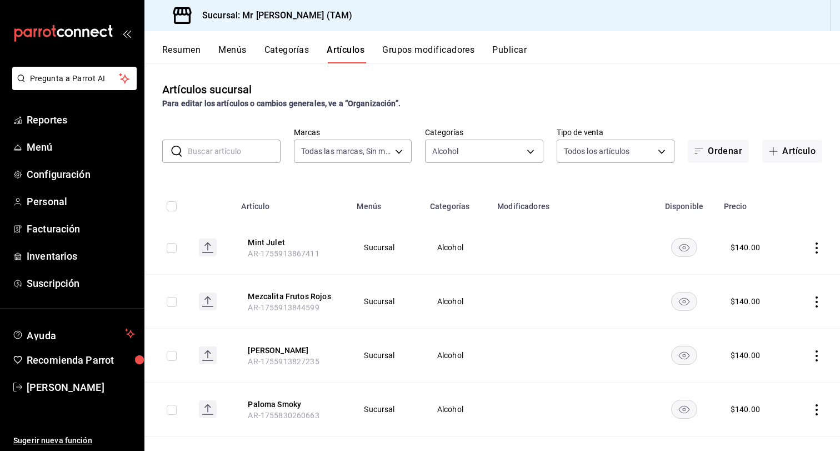
scroll to position [0, 0]
